Goal: Information Seeking & Learning: Learn about a topic

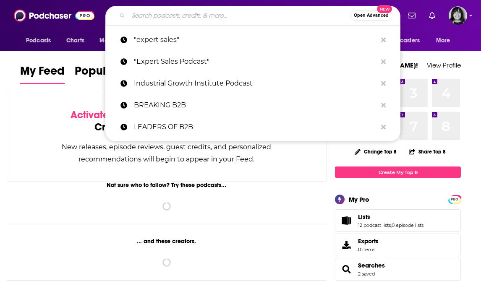
click at [259, 16] on input "Search podcasts, credits, & more..." at bounding box center [239, 15] width 222 height 13
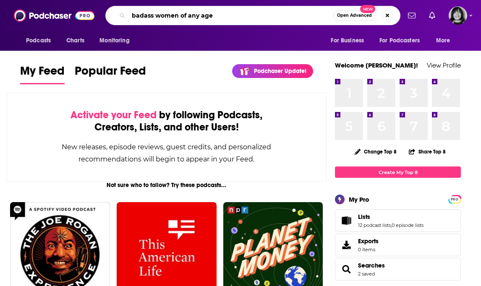
type input "badass women of any age"
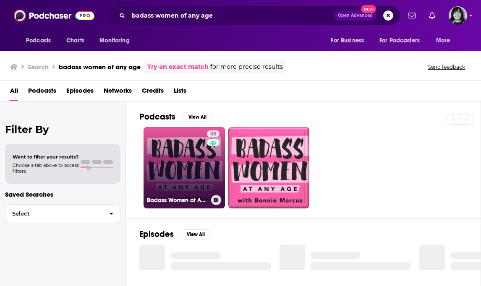
click at [158, 158] on link "33 Badass Women at Any Age" at bounding box center [184, 167] width 81 height 81
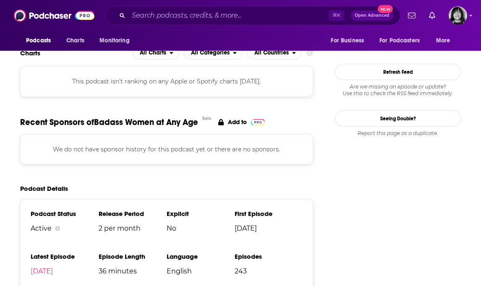
scroll to position [1019, 0]
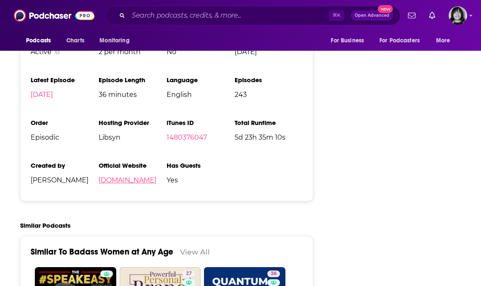
click at [155, 176] on link "[DOMAIN_NAME]" at bounding box center [128, 180] width 58 height 8
